Goal: Check status: Check status

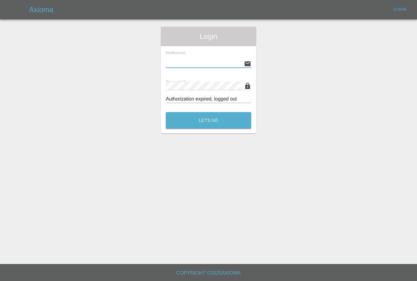
type input "[PERSON_NAME][EMAIL_ADDRESS][PERSON_NAME][DOMAIN_NAME]"
click at [209, 120] on button "Let's Go" at bounding box center [209, 120] width 86 height 17
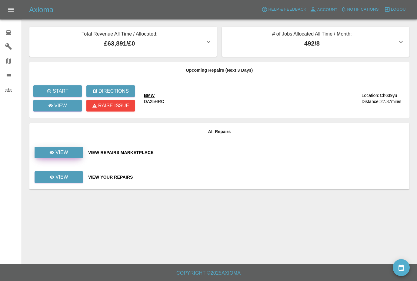
click at [77, 149] on link "View" at bounding box center [59, 153] width 49 height 12
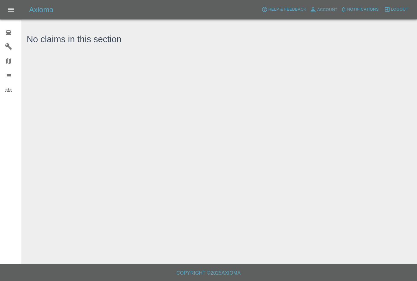
click at [13, 30] on div "0" at bounding box center [13, 32] width 17 height 9
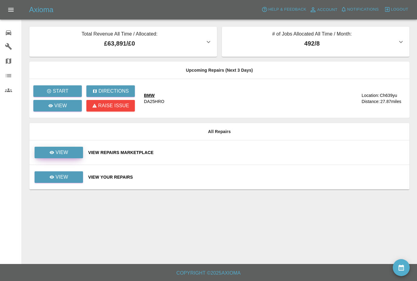
click at [71, 157] on link "View" at bounding box center [59, 153] width 49 height 12
